Goal: Task Accomplishment & Management: Manage account settings

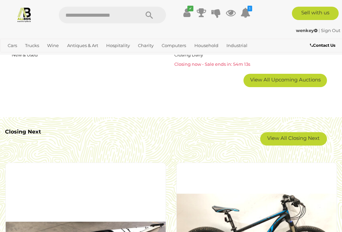
scroll to position [1077, 0]
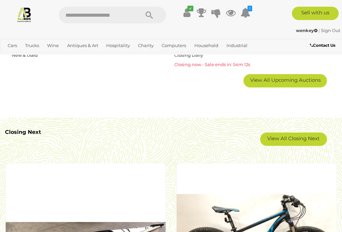
click at [302, 136] on link "View All Closing Next" at bounding box center [293, 138] width 67 height 13
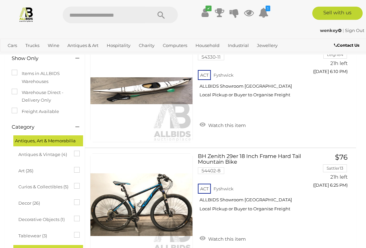
scroll to position [26, 0]
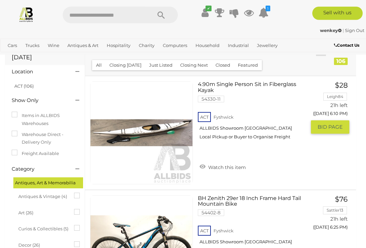
click at [222, 170] on link "Watch this item" at bounding box center [223, 167] width 50 height 10
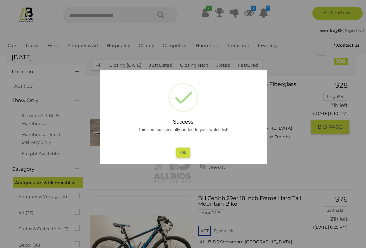
click at [183, 157] on button "Ok" at bounding box center [183, 153] width 14 height 10
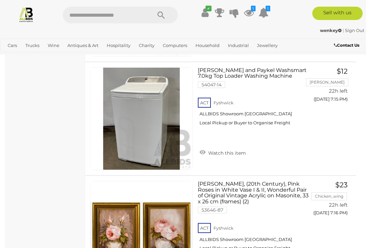
scroll to position [4345, 0]
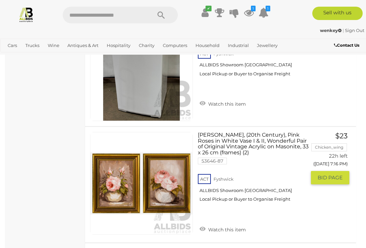
click at [247, 224] on link "Watch this item" at bounding box center [223, 229] width 50 height 10
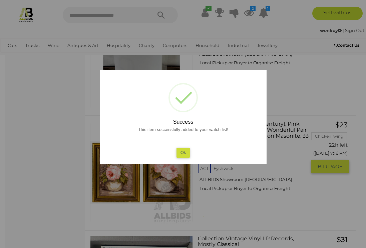
click at [188, 157] on button "Ok" at bounding box center [183, 153] width 14 height 10
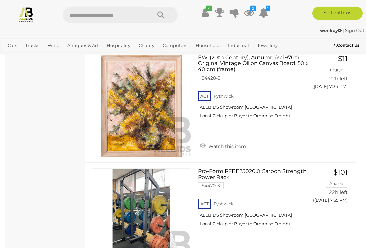
scroll to position [6105, 0]
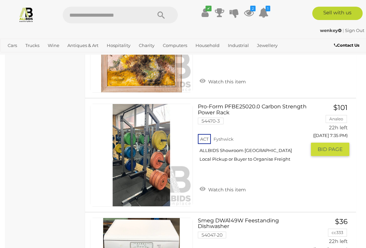
click at [235, 184] on link "Watch this item" at bounding box center [223, 189] width 50 height 10
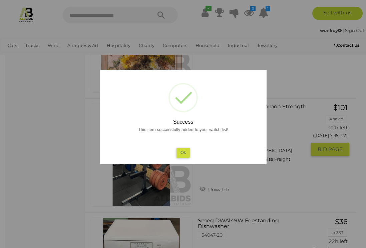
click at [189, 157] on button "Ok" at bounding box center [183, 153] width 14 height 10
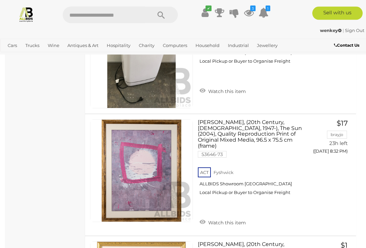
scroll to position [11372, 0]
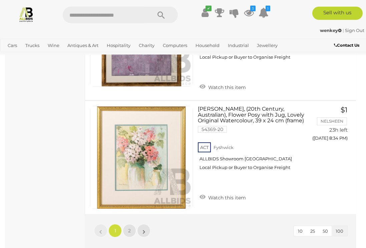
click at [146, 224] on link "»" at bounding box center [143, 230] width 13 height 13
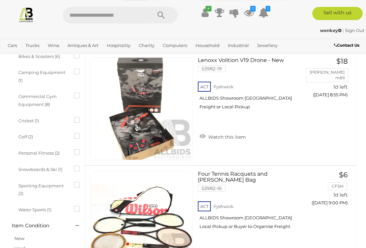
scroll to position [505, 0]
